Goal: Information Seeking & Learning: Find specific fact

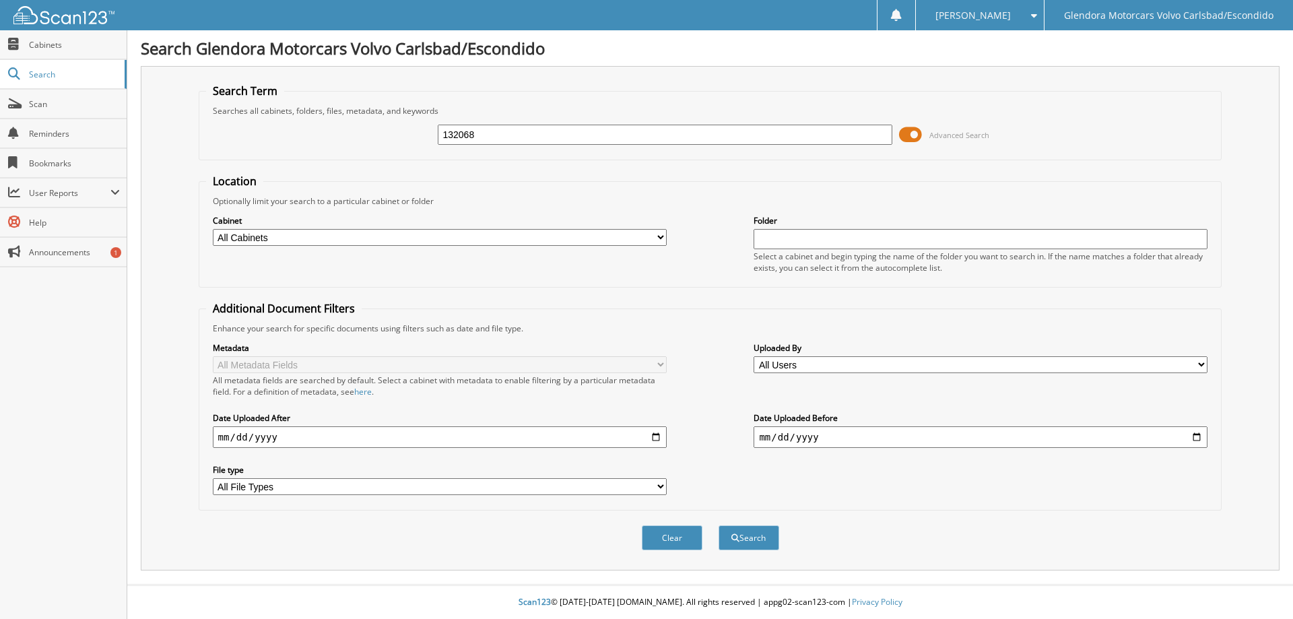
type input "132068"
click at [719, 525] on button "Search" at bounding box center [749, 537] width 61 height 25
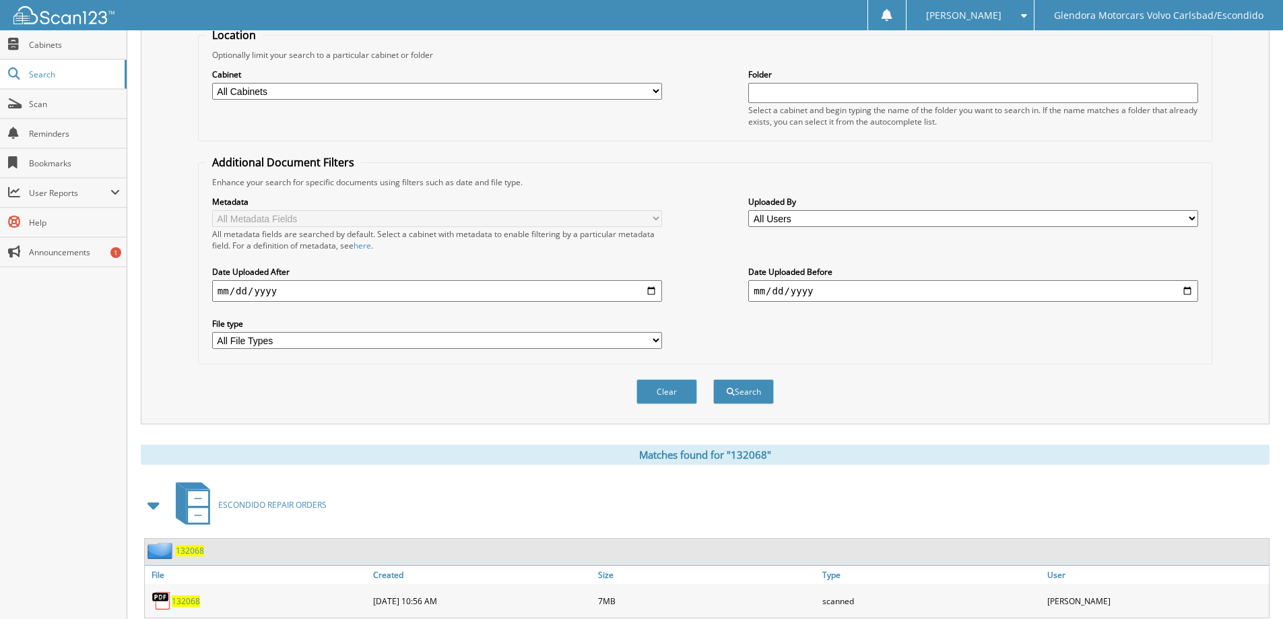
scroll to position [187, 0]
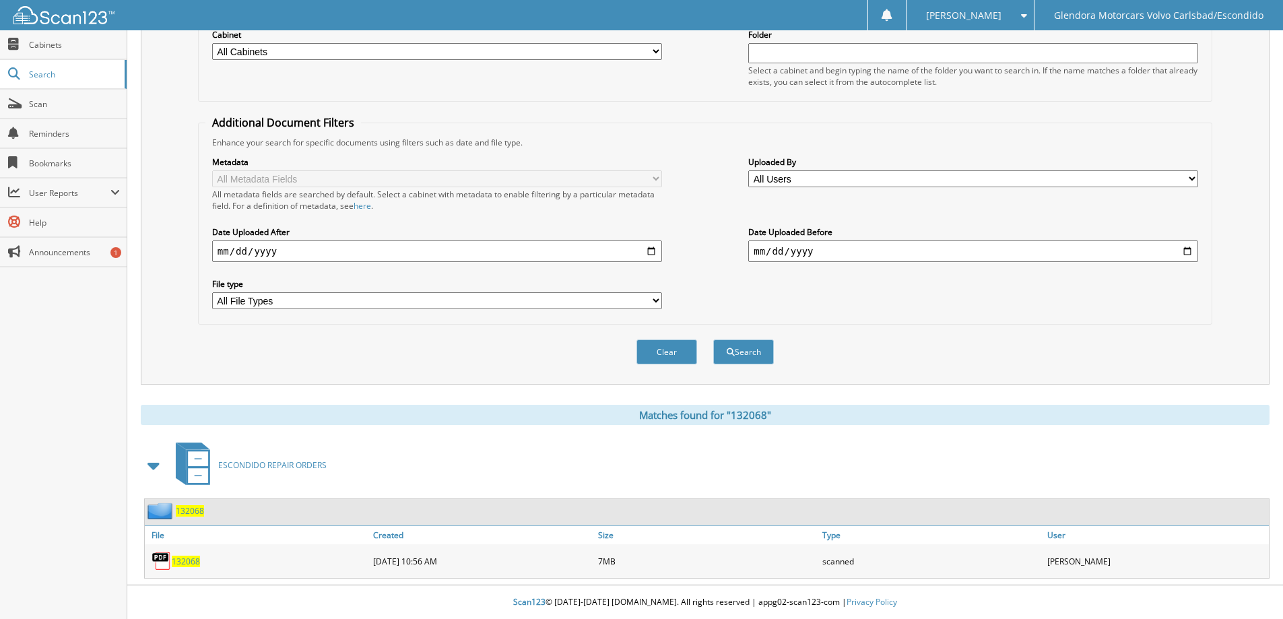
click at [189, 558] on span "132068" at bounding box center [186, 561] width 28 height 11
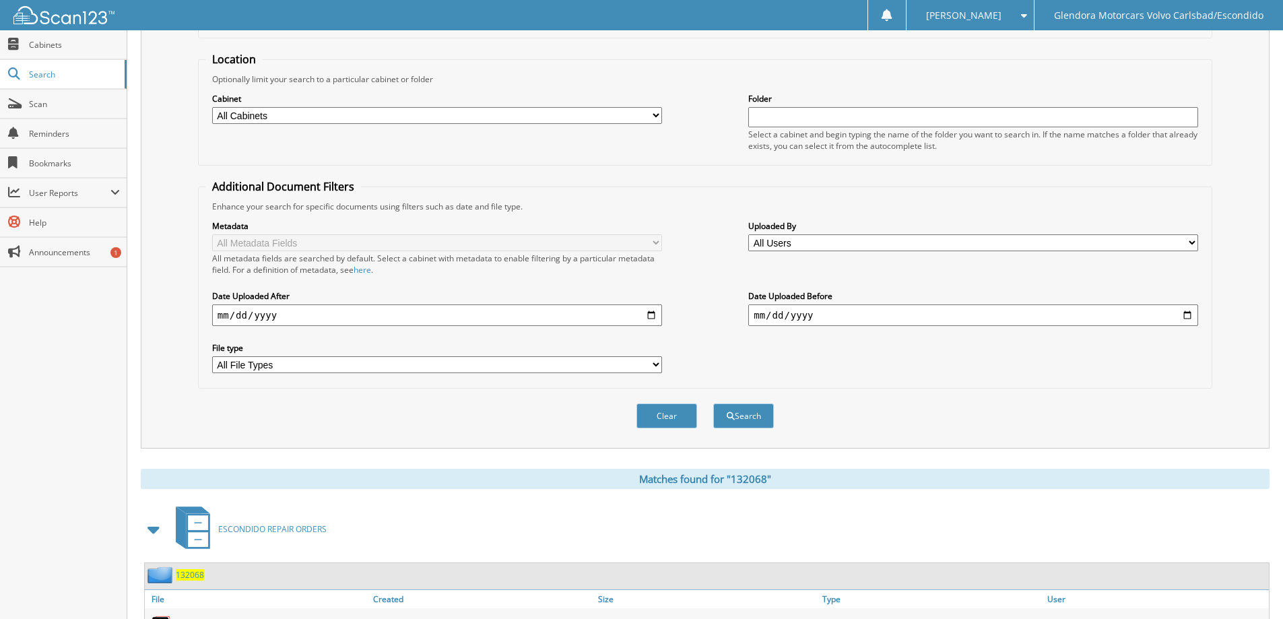
scroll to position [0, 0]
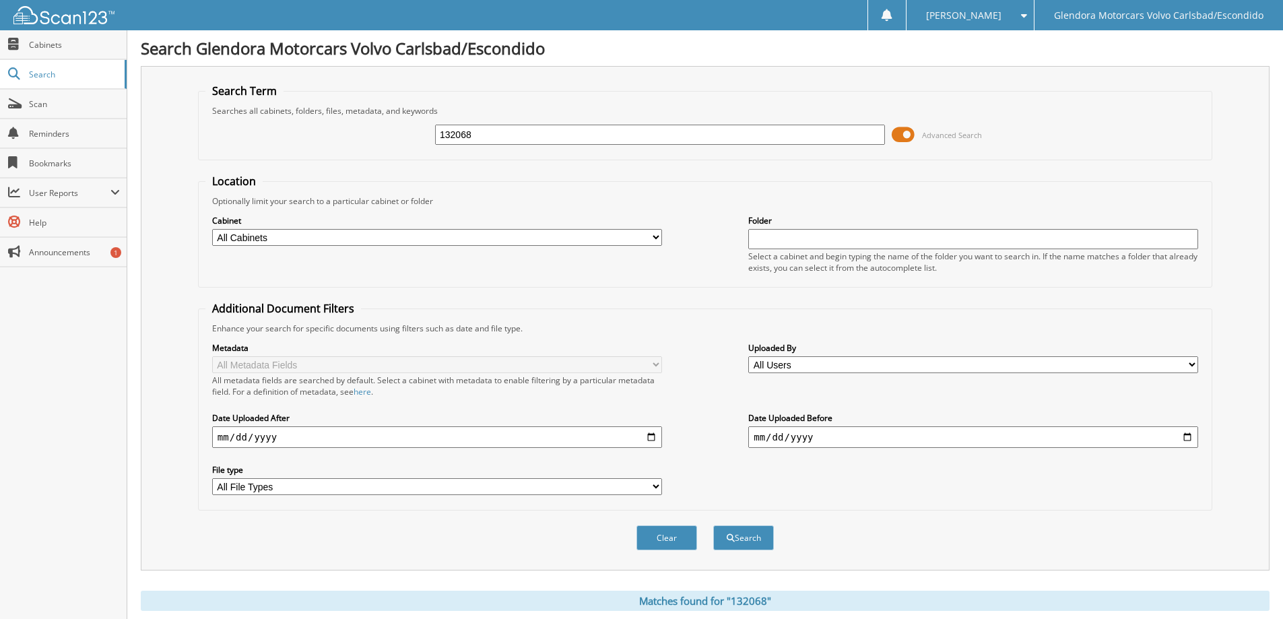
click at [521, 137] on input "132068" at bounding box center [660, 135] width 450 height 20
type input "132213"
click at [713, 525] on button "Search" at bounding box center [743, 537] width 61 height 25
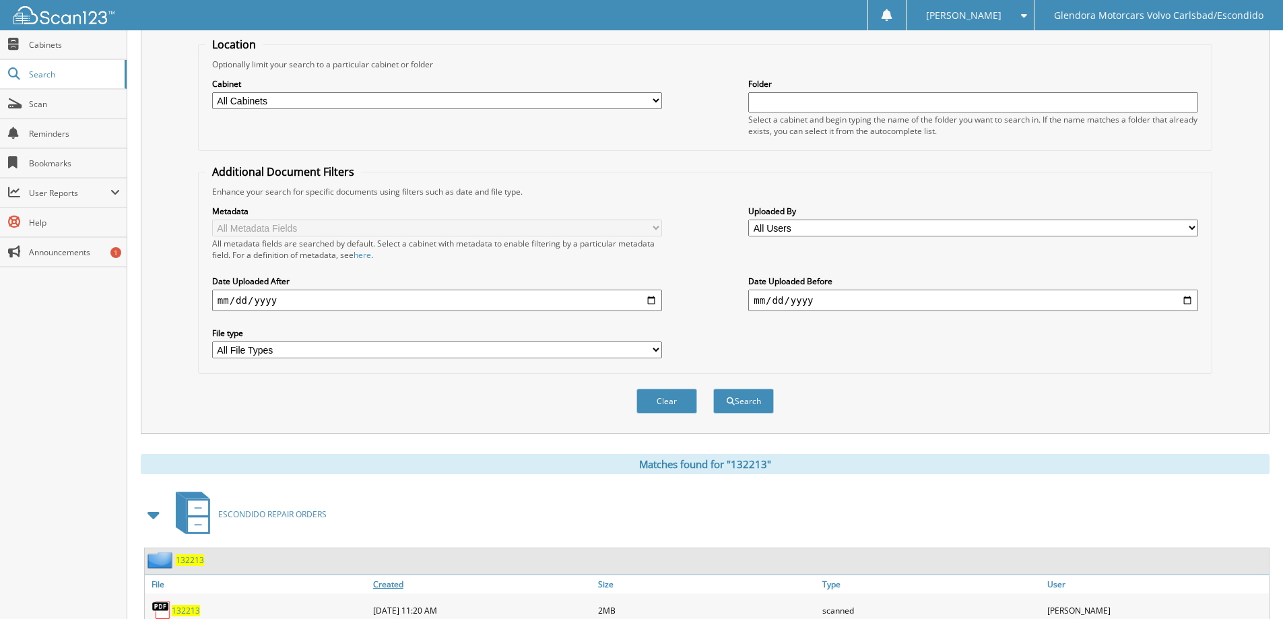
scroll to position [187, 0]
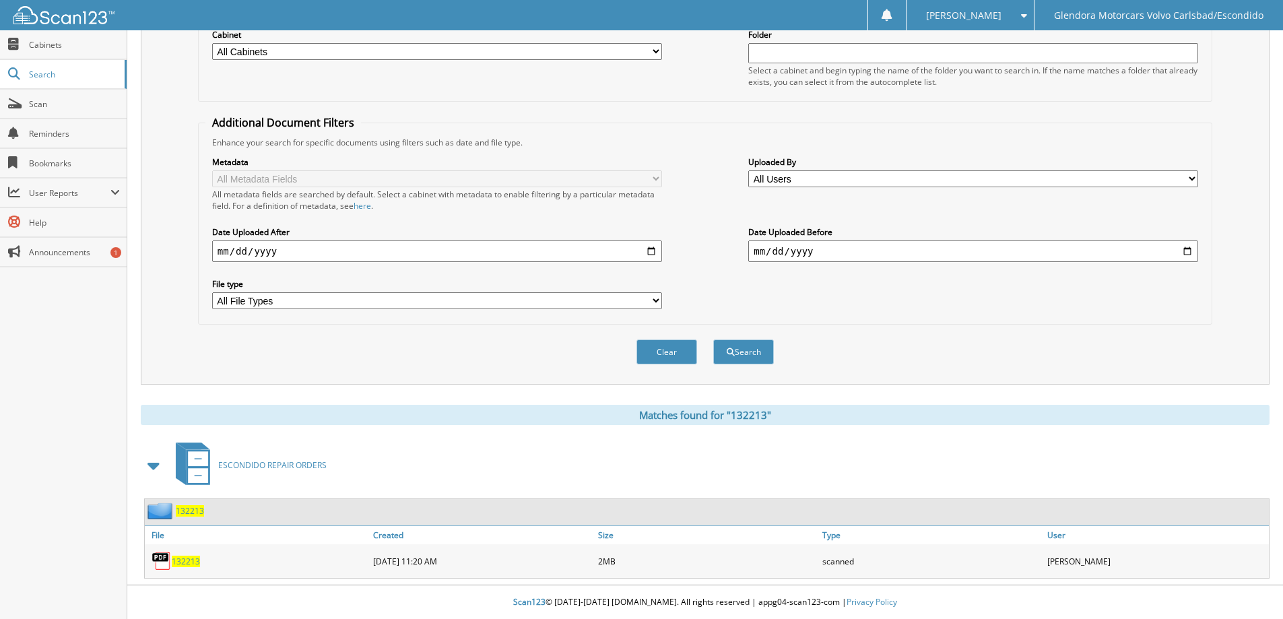
click at [198, 568] on div "132213" at bounding box center [257, 561] width 225 height 27
click at [193, 562] on span "132213" at bounding box center [186, 561] width 28 height 11
click at [182, 565] on span "132213" at bounding box center [186, 561] width 28 height 11
click at [183, 564] on span "132213" at bounding box center [186, 561] width 28 height 11
click at [185, 569] on div "132213" at bounding box center [257, 561] width 225 height 27
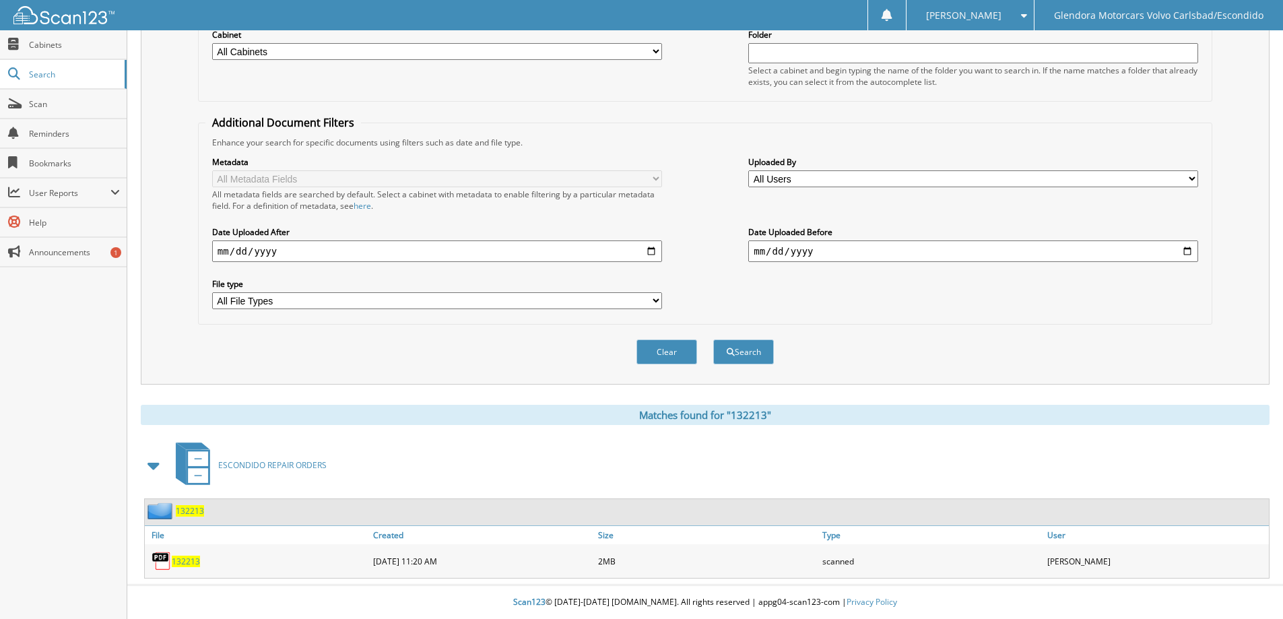
click at [186, 562] on span "132213" at bounding box center [186, 561] width 28 height 11
click at [186, 563] on span "132213" at bounding box center [186, 561] width 28 height 11
click at [160, 560] on img at bounding box center [162, 561] width 20 height 20
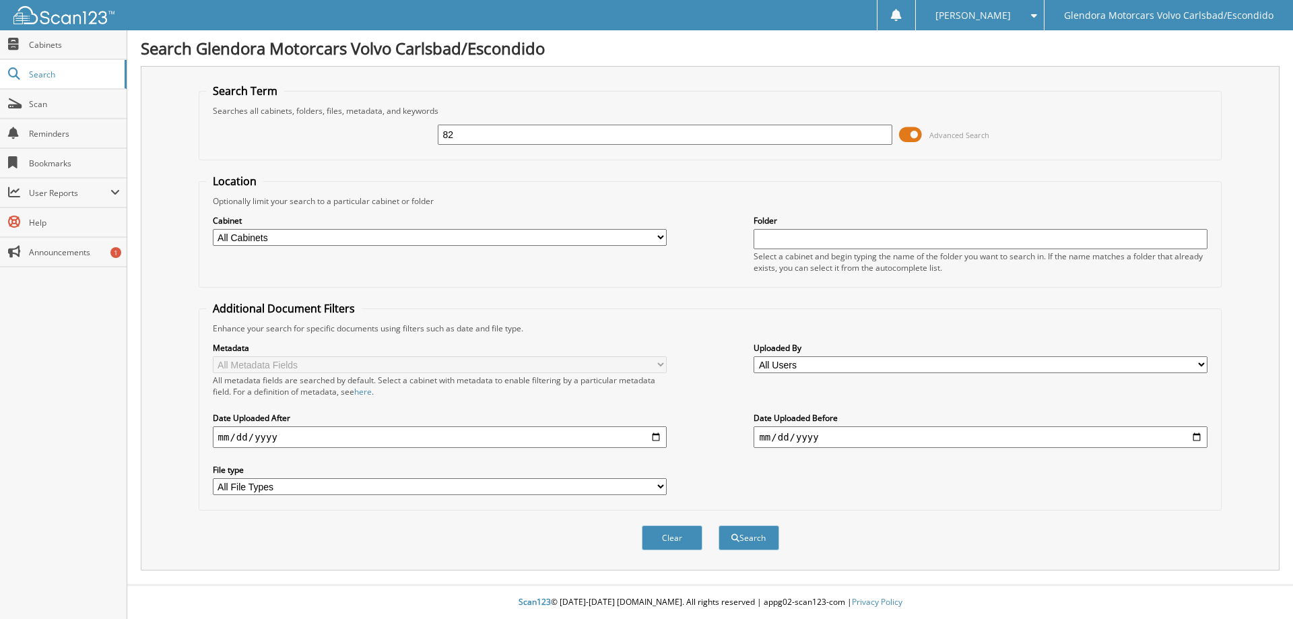
type input "8"
type input "132213"
click at [719, 525] on button "Search" at bounding box center [749, 537] width 61 height 25
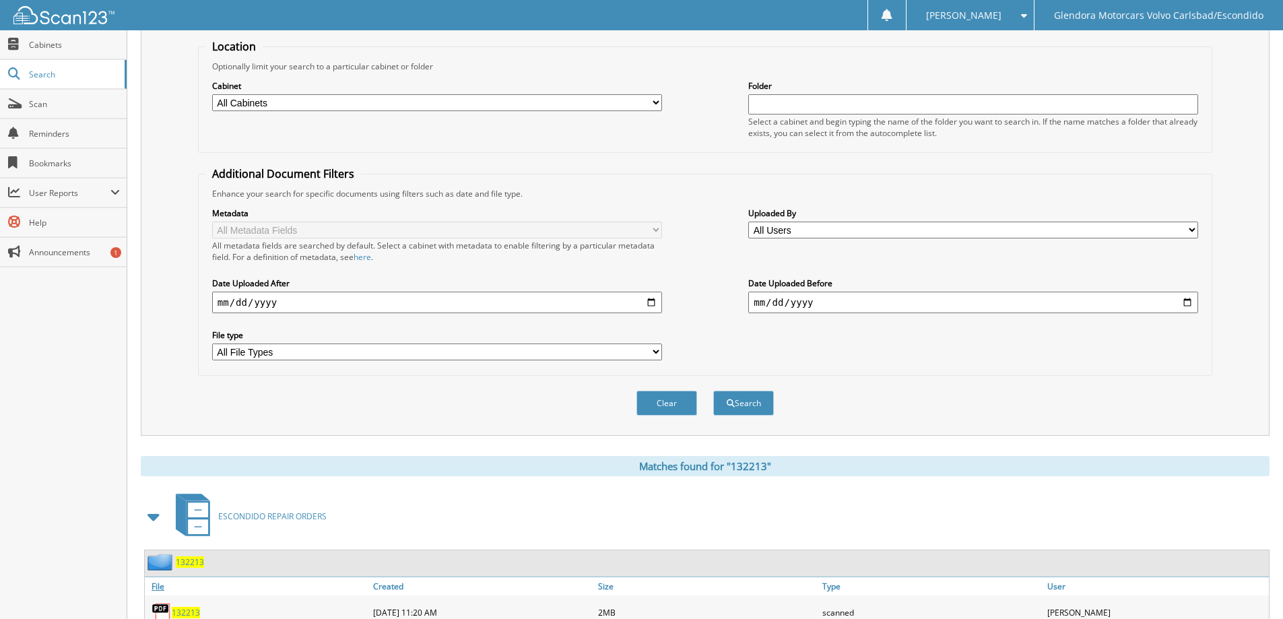
scroll to position [187, 0]
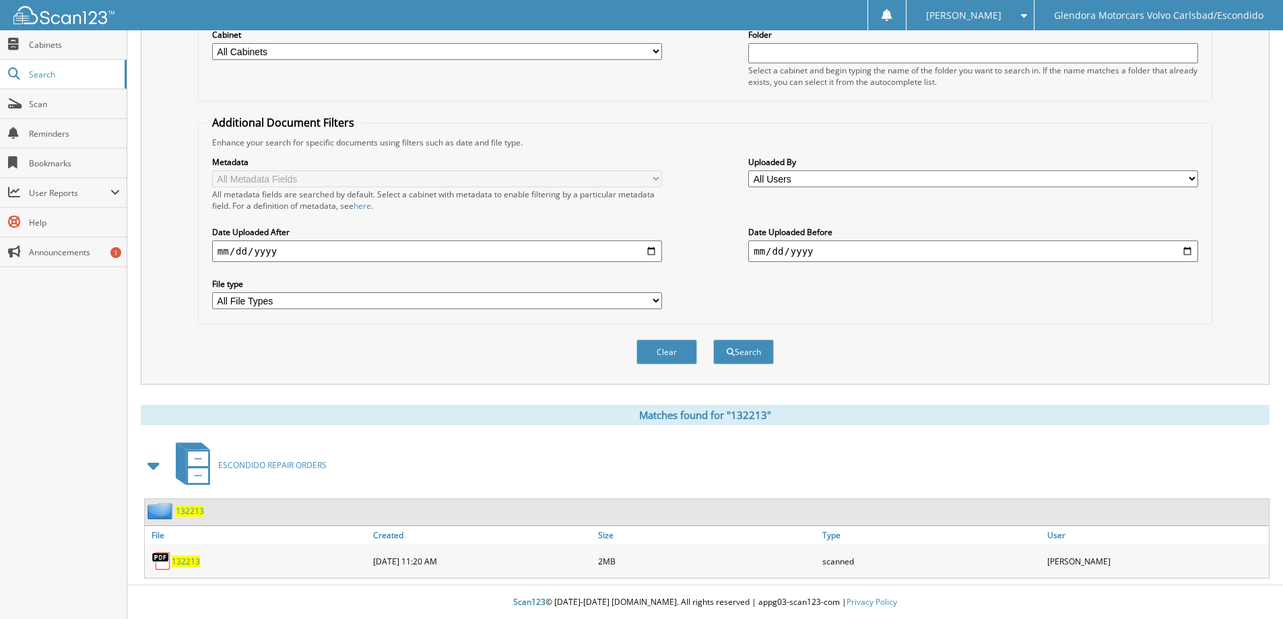
click at [195, 564] on span "132213" at bounding box center [186, 561] width 28 height 11
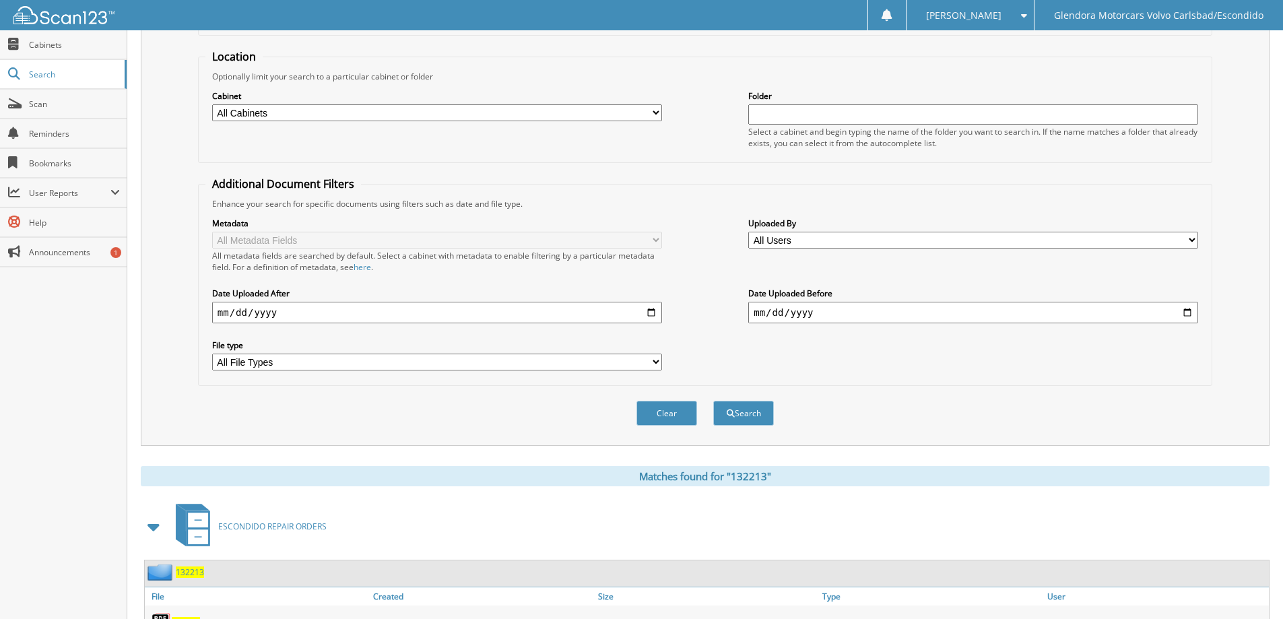
scroll to position [0, 0]
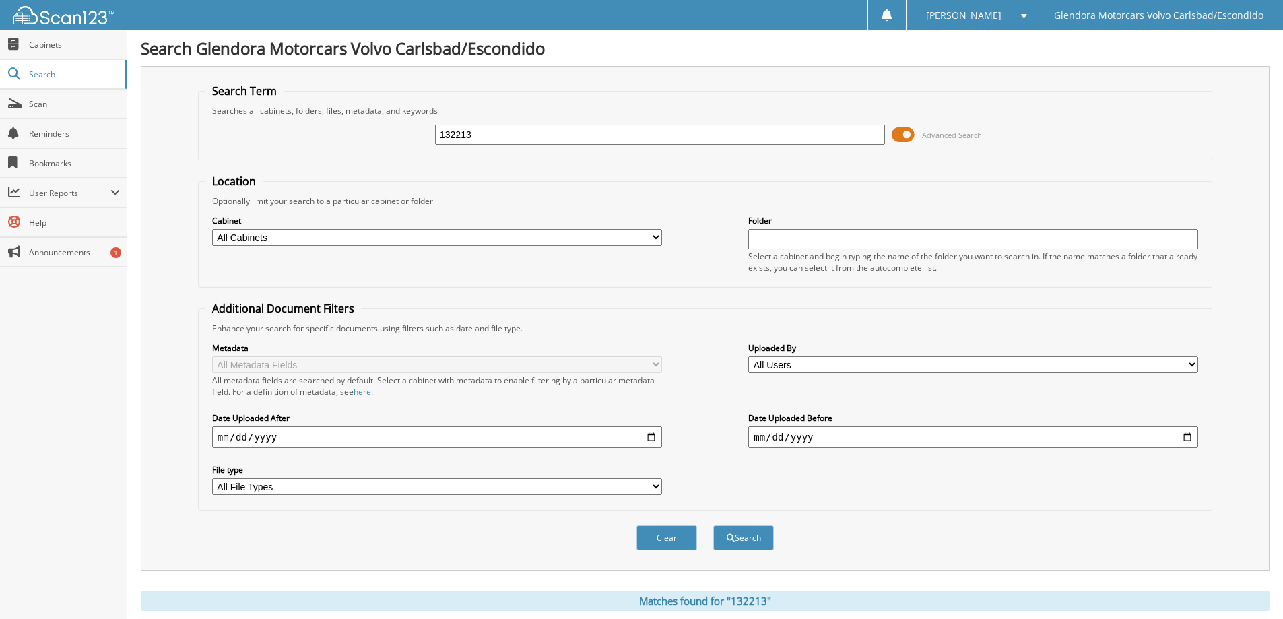
drag, startPoint x: 507, startPoint y: 129, endPoint x: 454, endPoint y: 133, distance: 53.4
click at [454, 133] on input "132213" at bounding box center [660, 135] width 450 height 20
type input "132163"
click at [713, 525] on button "Search" at bounding box center [743, 537] width 61 height 25
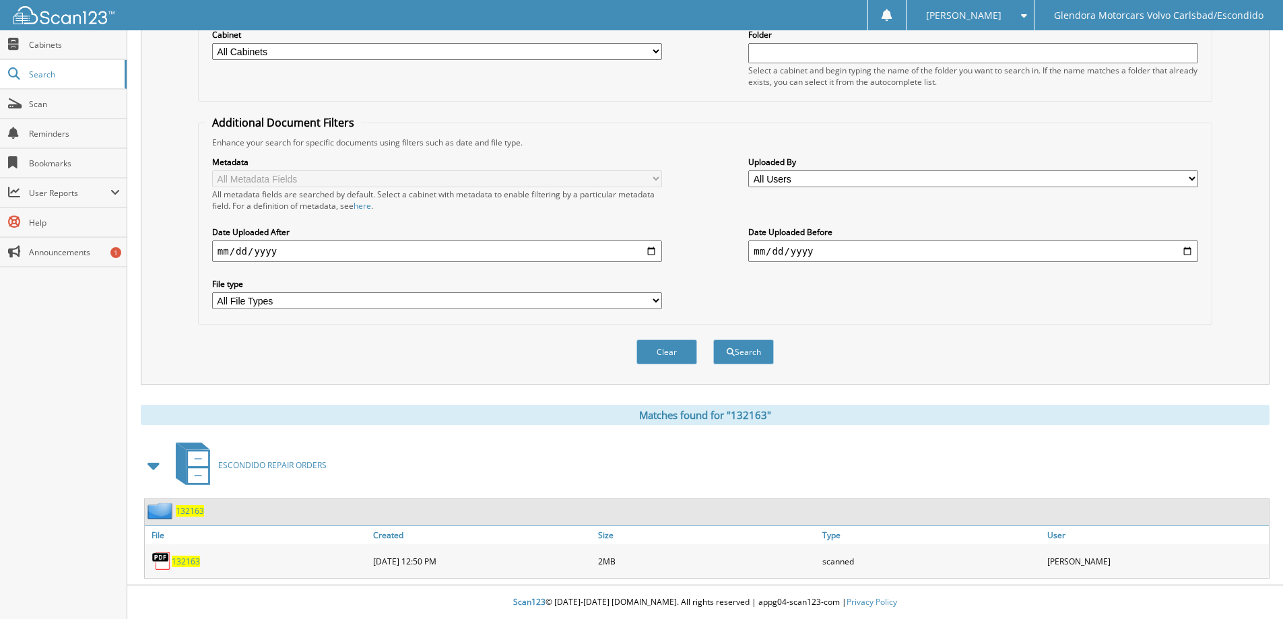
click at [179, 560] on span "132163" at bounding box center [186, 561] width 28 height 11
